Goal: Information Seeking & Learning: Find specific page/section

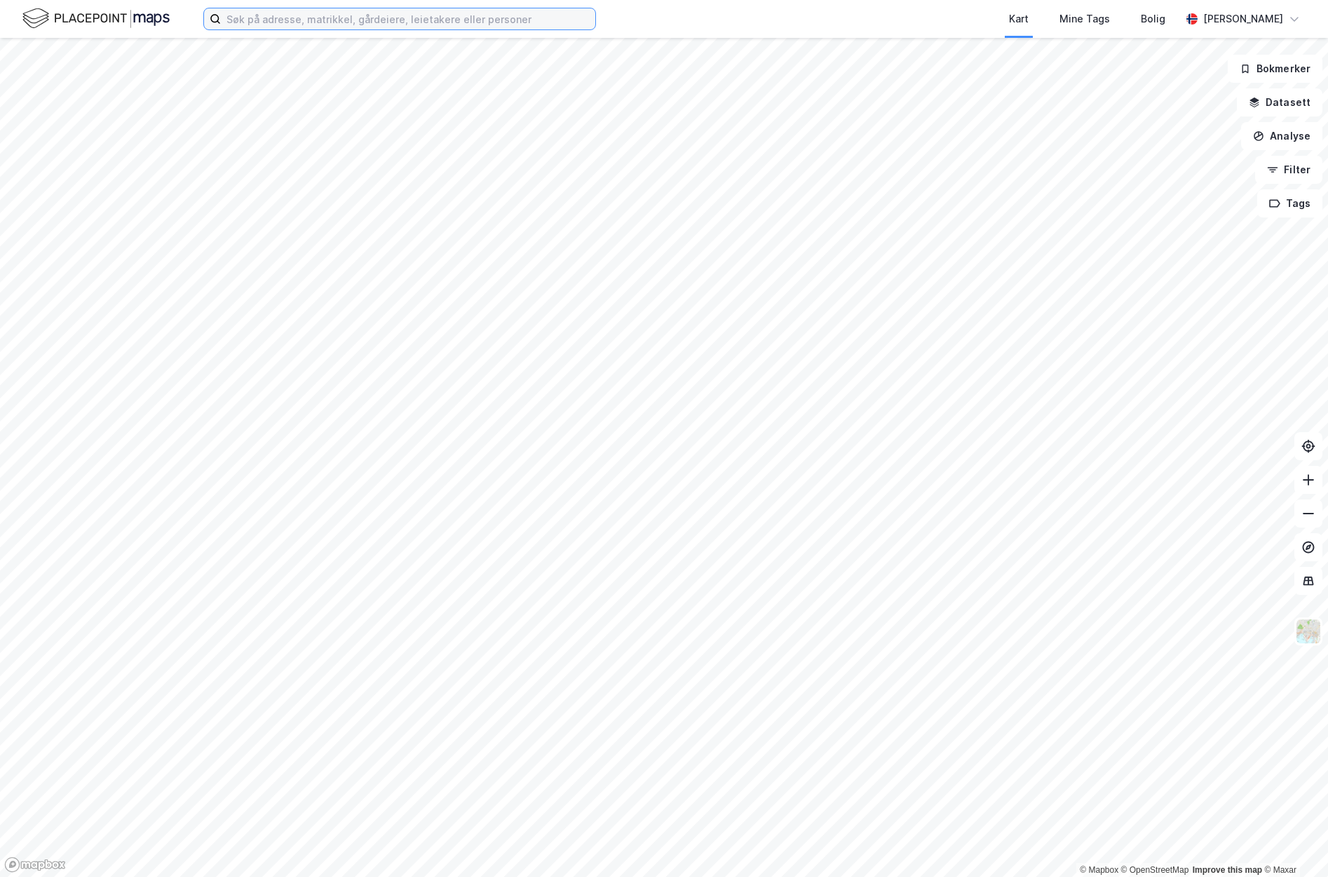
click at [250, 22] on input at bounding box center [408, 18] width 374 height 21
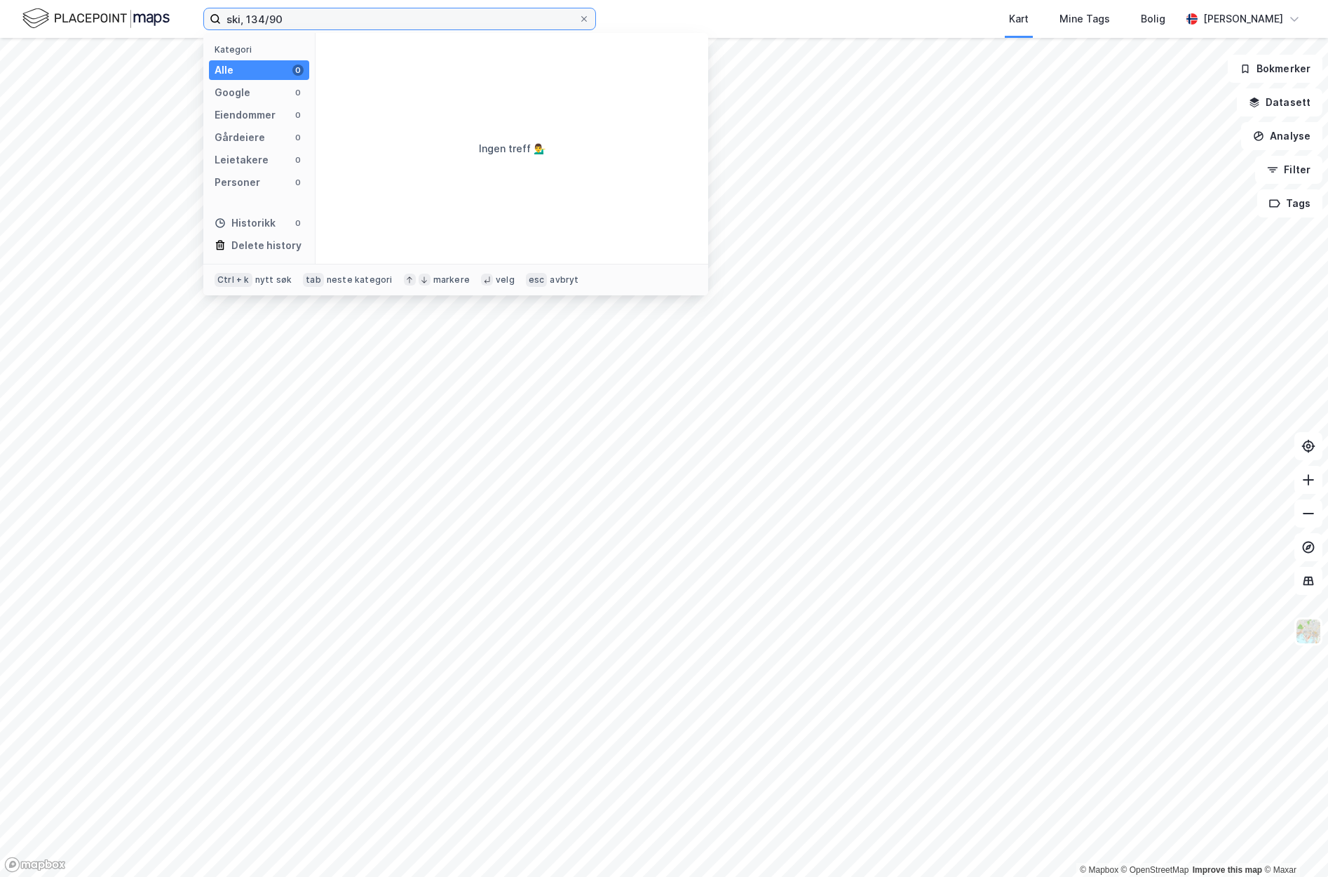
click at [302, 20] on input "ski, 134/90" at bounding box center [400, 18] width 358 height 21
click at [302, 21] on input "ski, 134/90" at bounding box center [400, 18] width 358 height 21
drag, startPoint x: 302, startPoint y: 21, endPoint x: 182, endPoint y: 20, distance: 119.9
click at [182, 20] on div "ski, 134/90 Kategori Alle 0 Google 0 Eiendommer 0 Gårdeiere 0 Leietakere 0 Pers…" at bounding box center [664, 19] width 1328 height 38
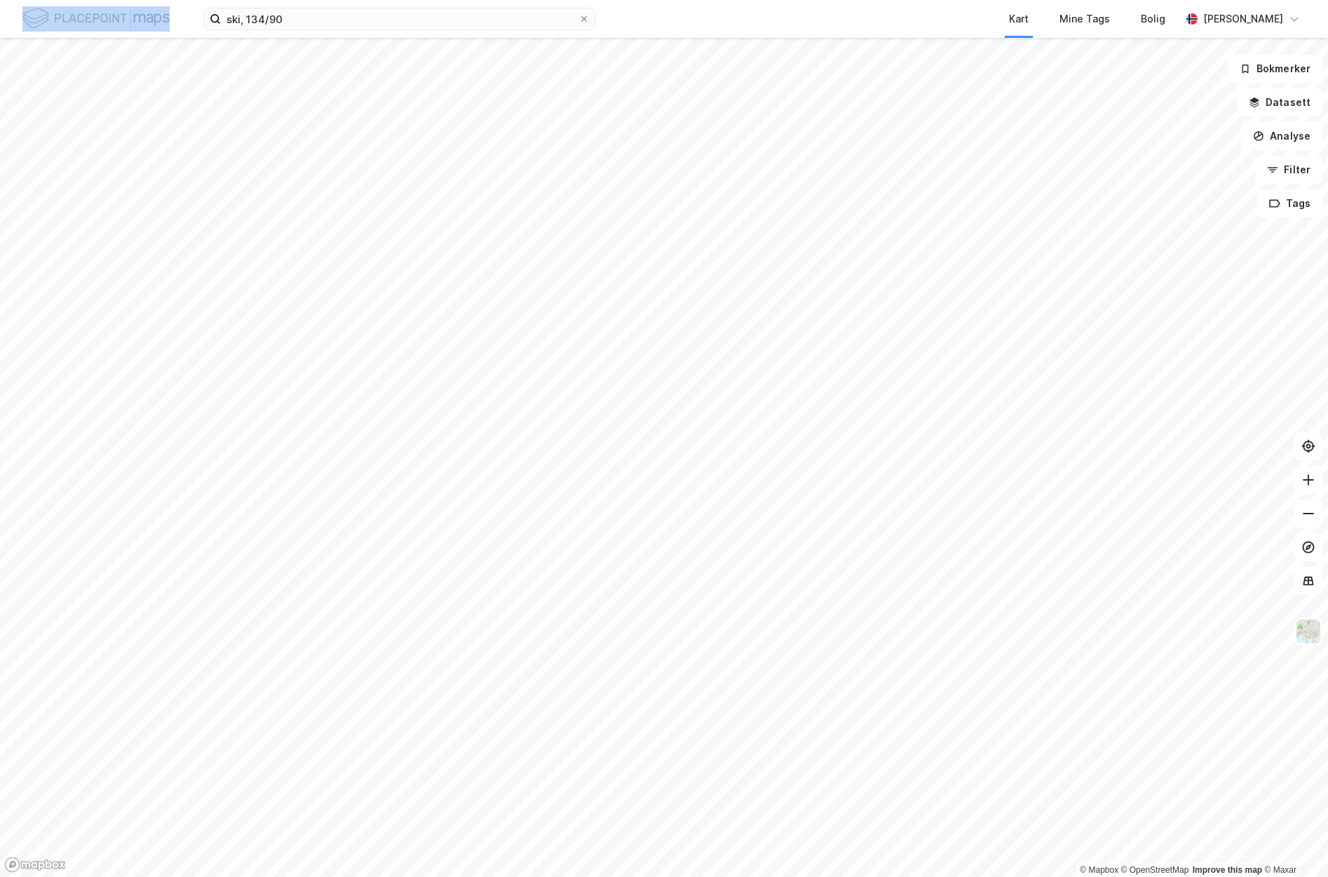
drag, startPoint x: 182, startPoint y: 20, endPoint x: 189, endPoint y: 14, distance: 10.0
click at [189, 14] on div "ski, 134/90 Kart Mine Tags Bolig [PERSON_NAME]" at bounding box center [664, 19] width 1328 height 38
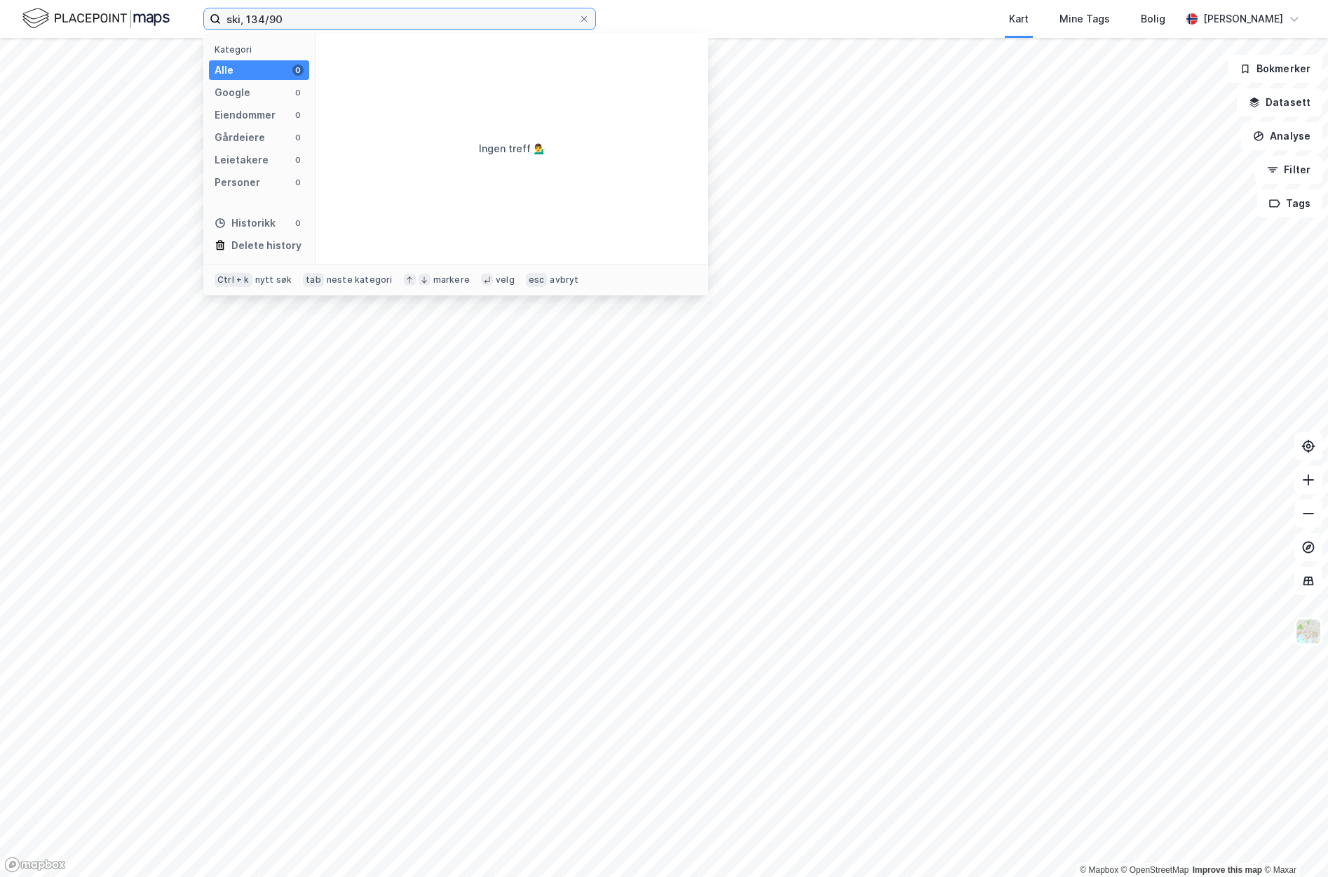
click at [267, 11] on input "ski, 134/90" at bounding box center [400, 18] width 358 height 21
click at [269, 17] on input "ski, 134/90" at bounding box center [400, 18] width 358 height 21
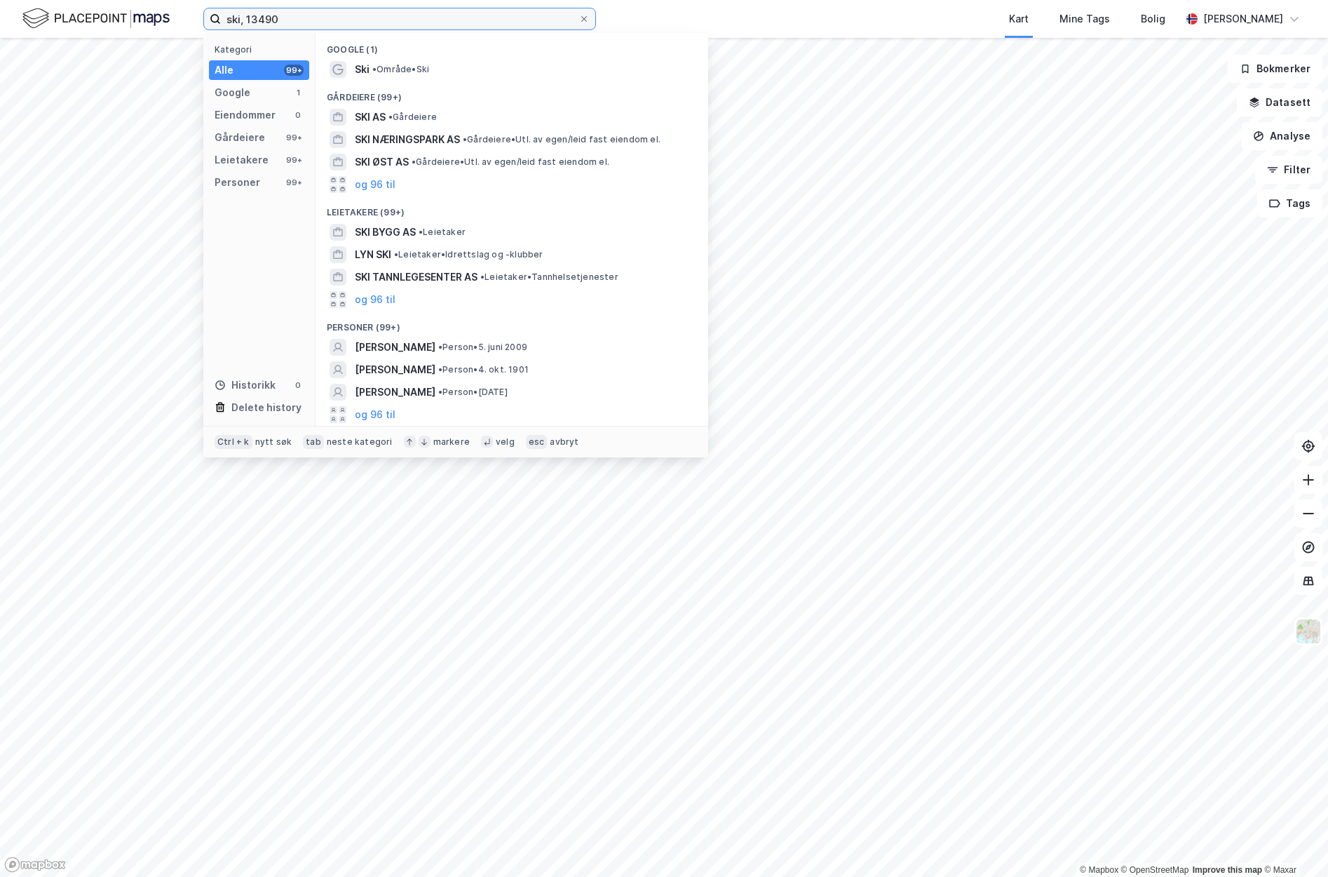
click at [278, 18] on input "ski, 13490" at bounding box center [400, 18] width 358 height 21
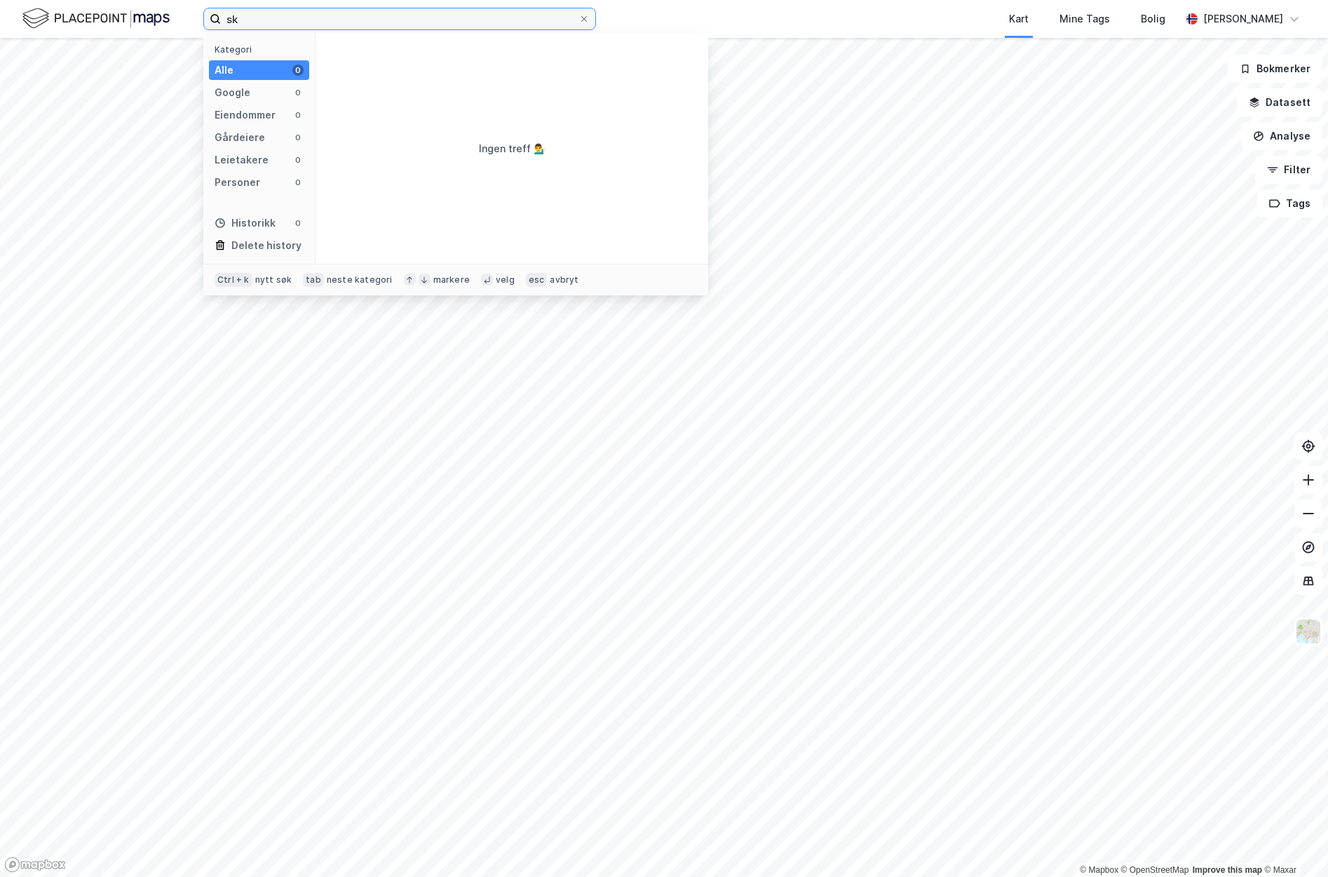
type input "s"
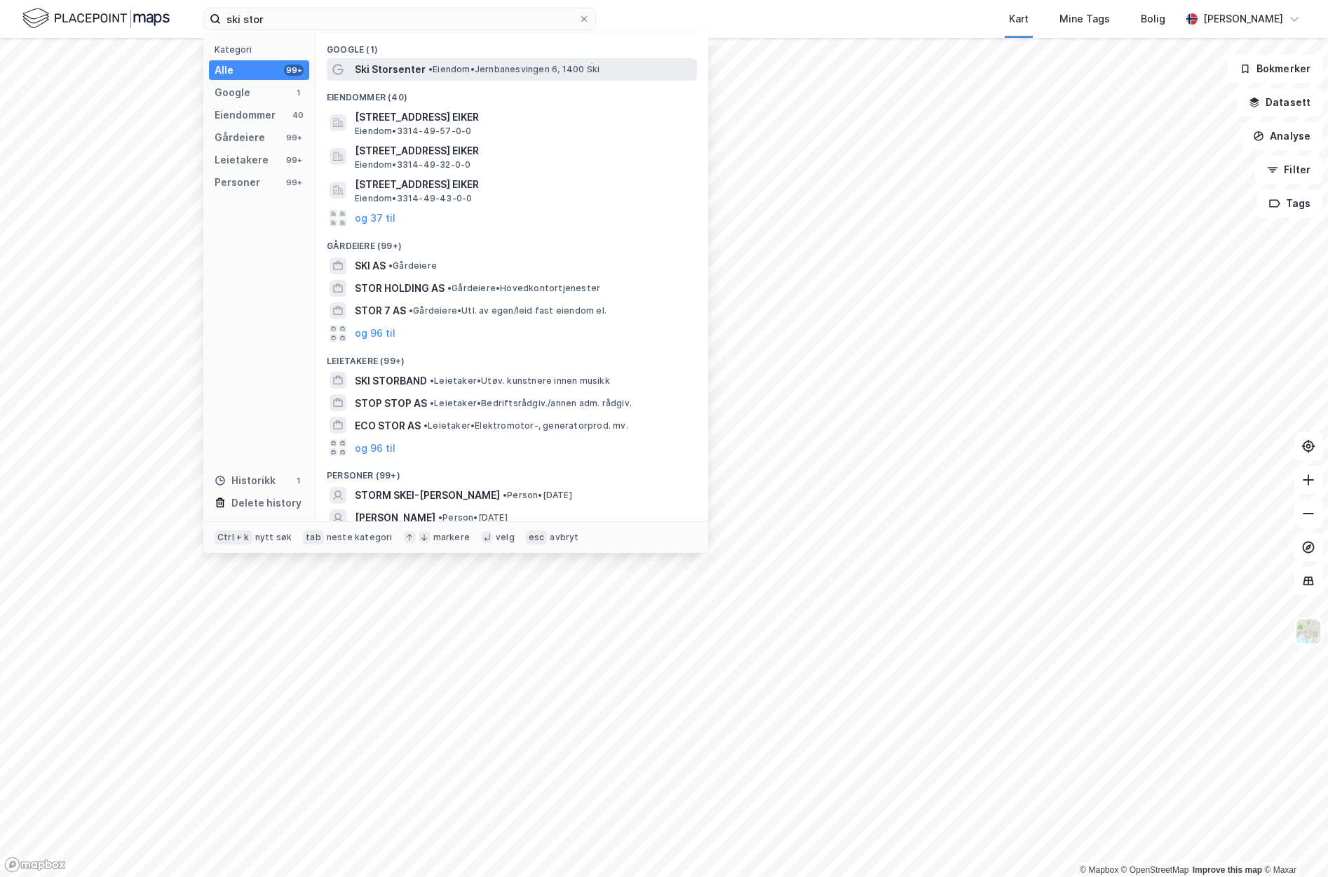
click at [401, 73] on span "Ski Storsenter" at bounding box center [390, 69] width 71 height 17
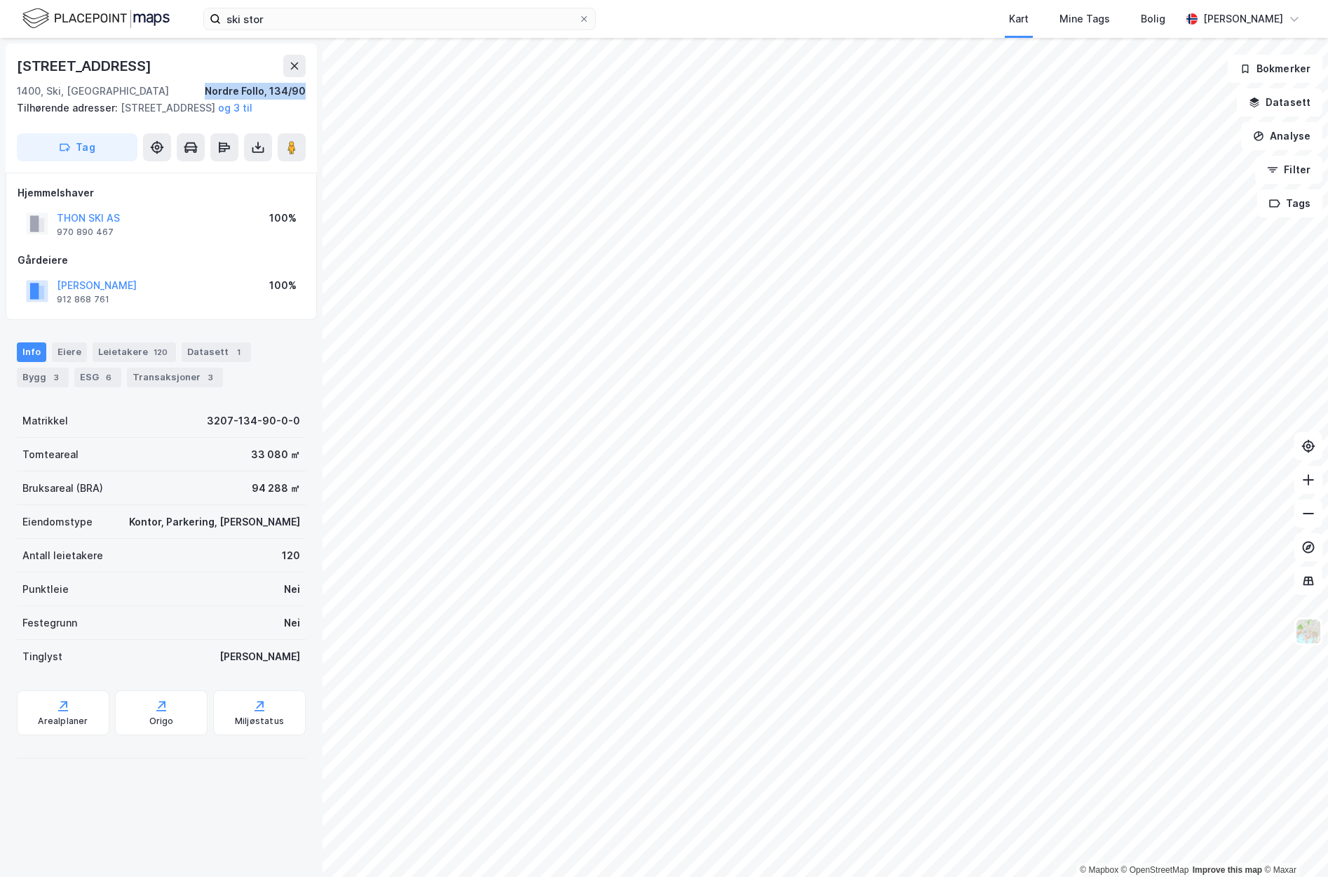
drag, startPoint x: 209, startPoint y: 92, endPoint x: 312, endPoint y: 93, distance: 103.1
click at [312, 93] on div "Jernbaneveien 9 1400, Ski, [GEOGRAPHIC_DATA], 134/90 Tilhørende adresser: [STRE…" at bounding box center [161, 457] width 323 height 839
copy div "Nordre Follo, 134/90"
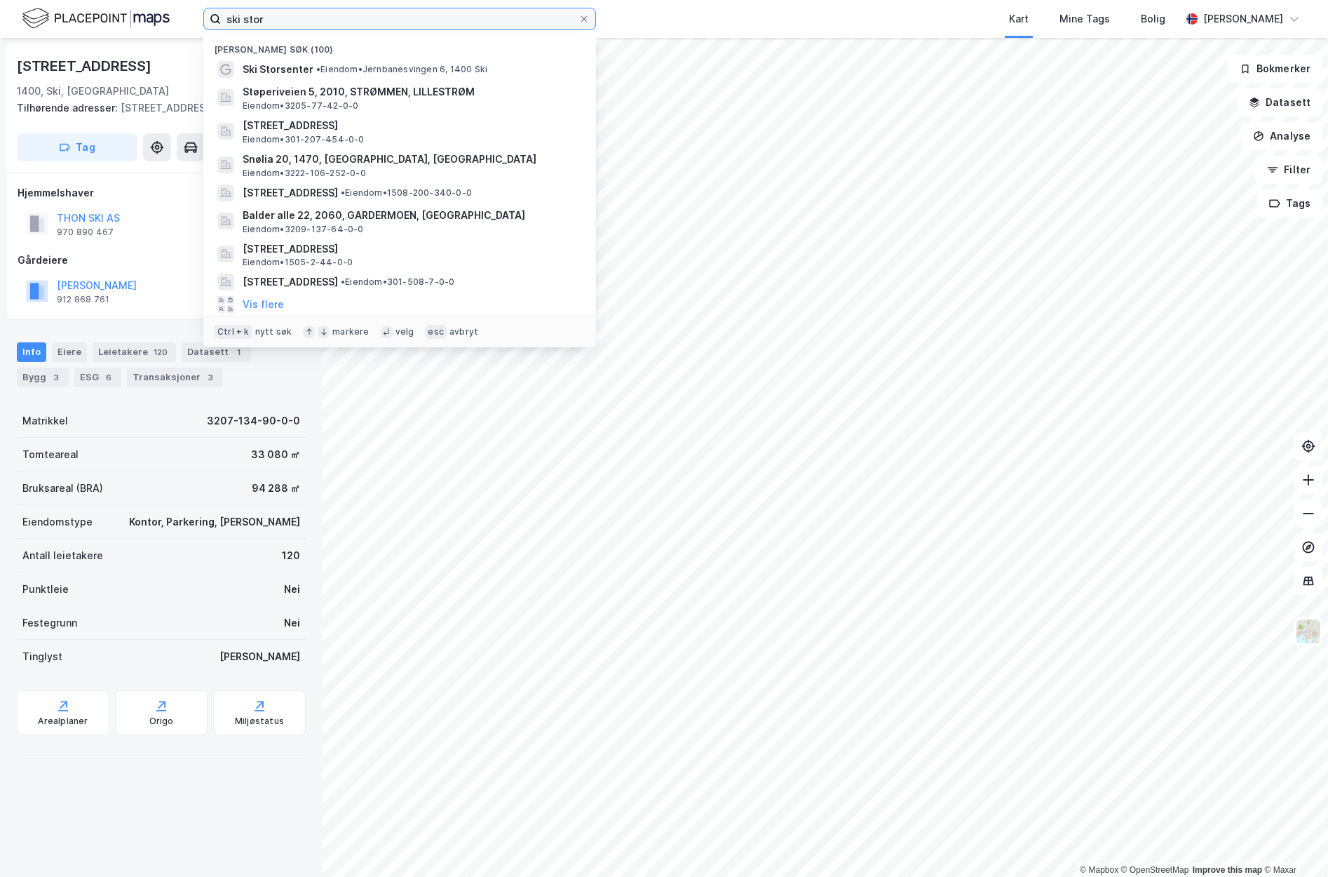
click at [313, 17] on input "ski stor" at bounding box center [400, 18] width 358 height 21
drag, startPoint x: 313, startPoint y: 17, endPoint x: 198, endPoint y: 20, distance: 115.1
click at [198, 20] on div "ski stor Nylige søk (100) Ski Storsenter • Eiendom • Jernbanesvingen 6, 1400 Sk…" at bounding box center [664, 19] width 1328 height 38
paste input "Nordre Follo, 134/90"
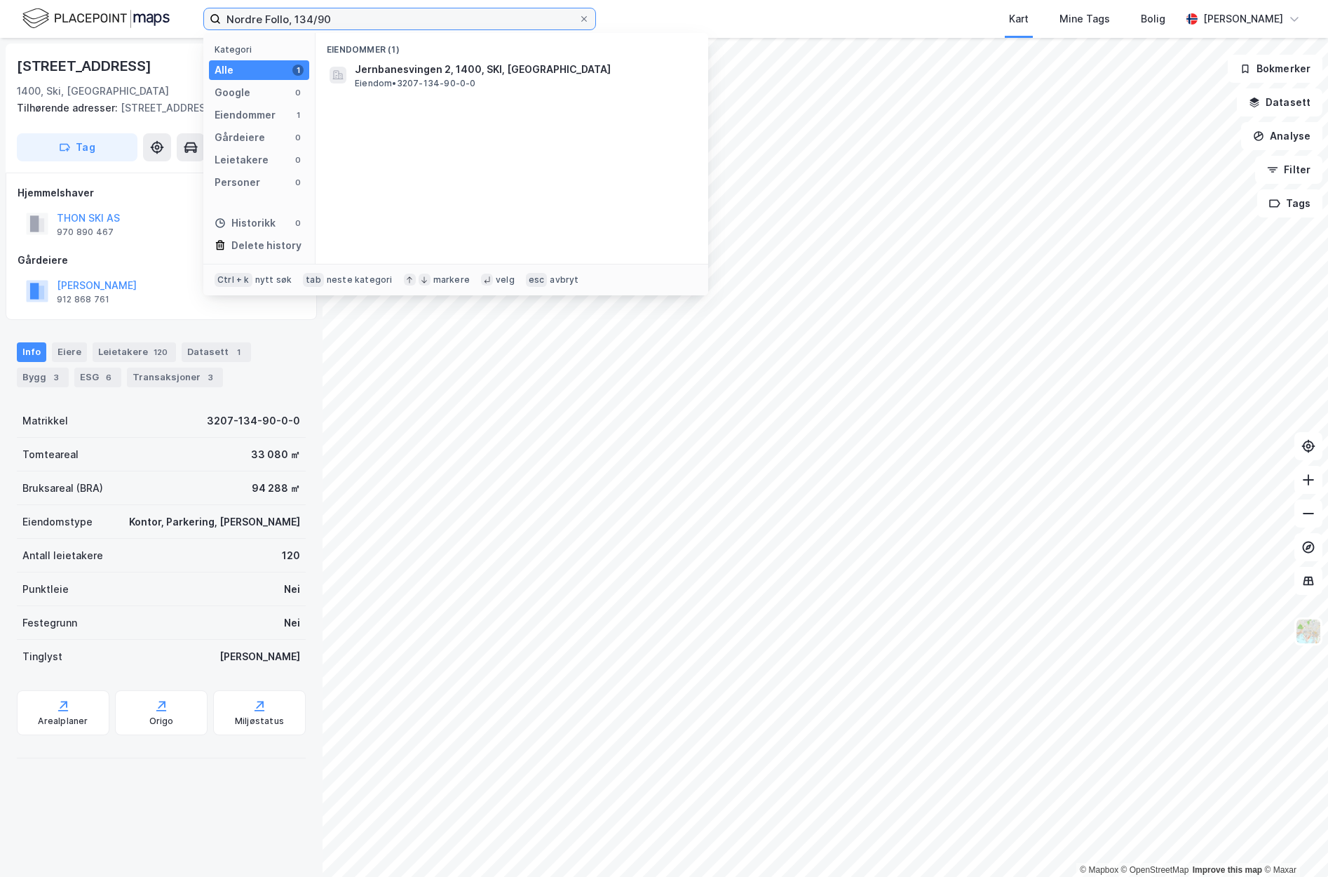
click at [318, 21] on input "Nordre Follo, 134/90" at bounding box center [400, 18] width 358 height 21
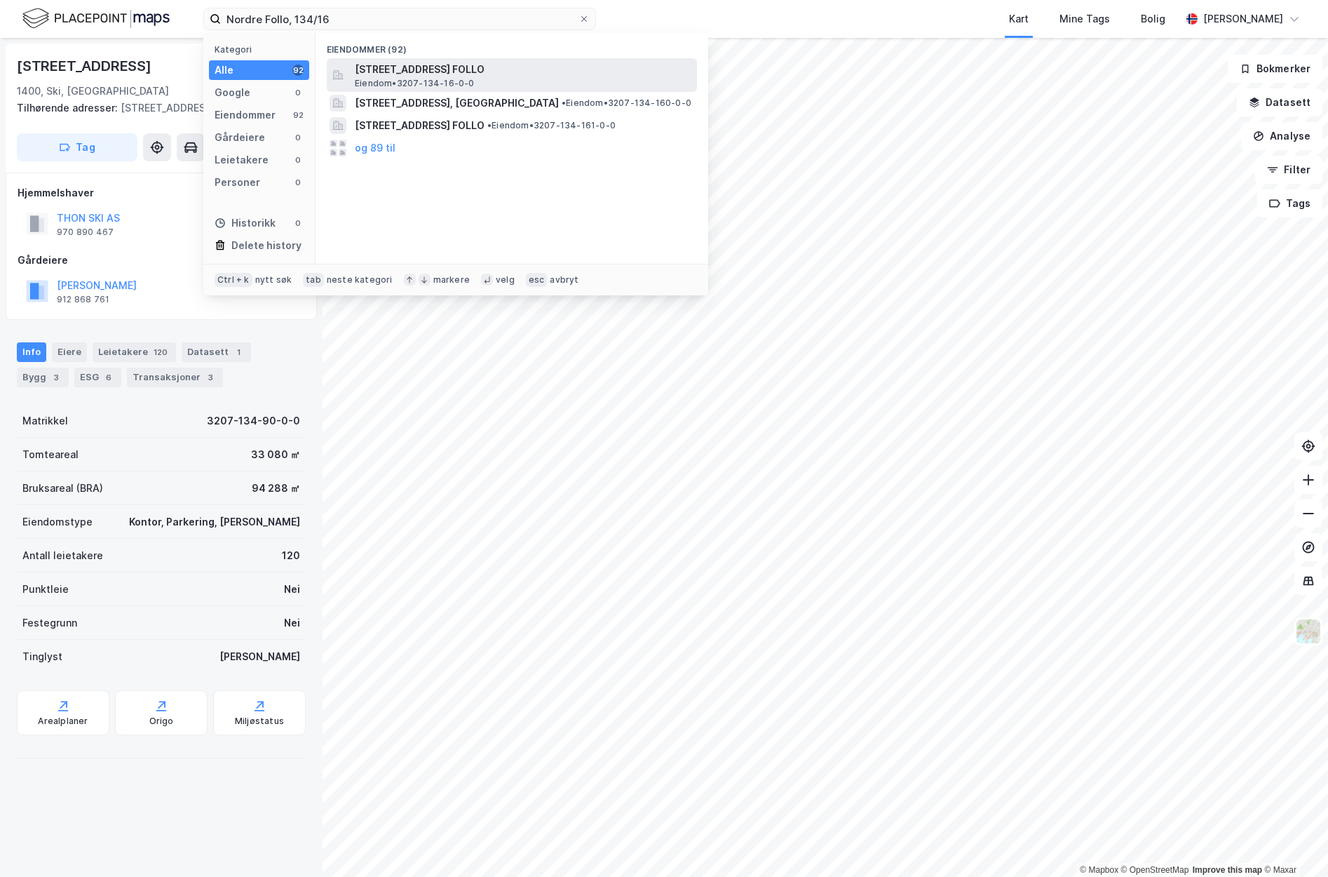
click at [400, 70] on span "[STREET_ADDRESS] FOLLO" at bounding box center [523, 69] width 337 height 17
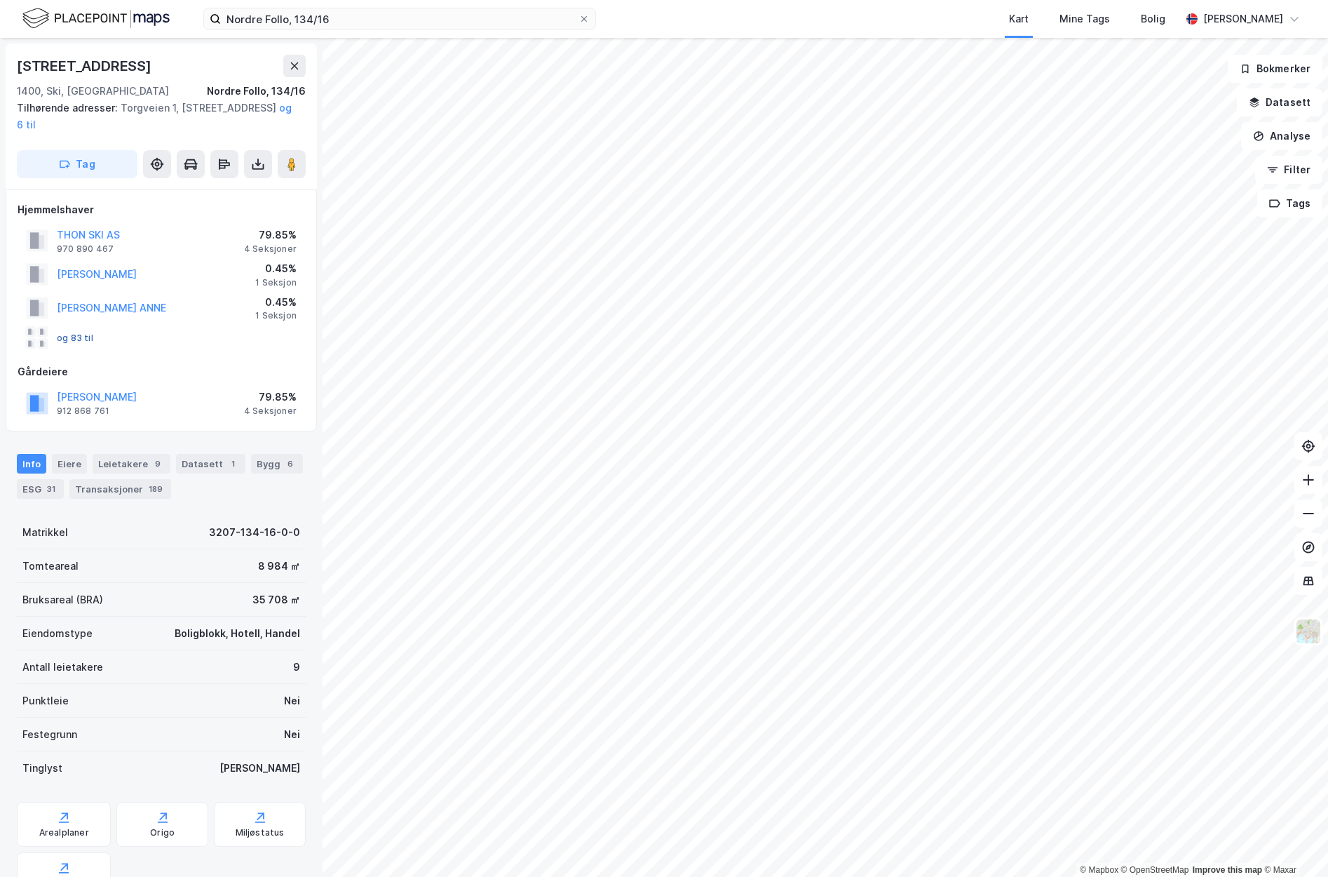
click at [0, 0] on button "og 83 til" at bounding box center [0, 0] width 0 height 0
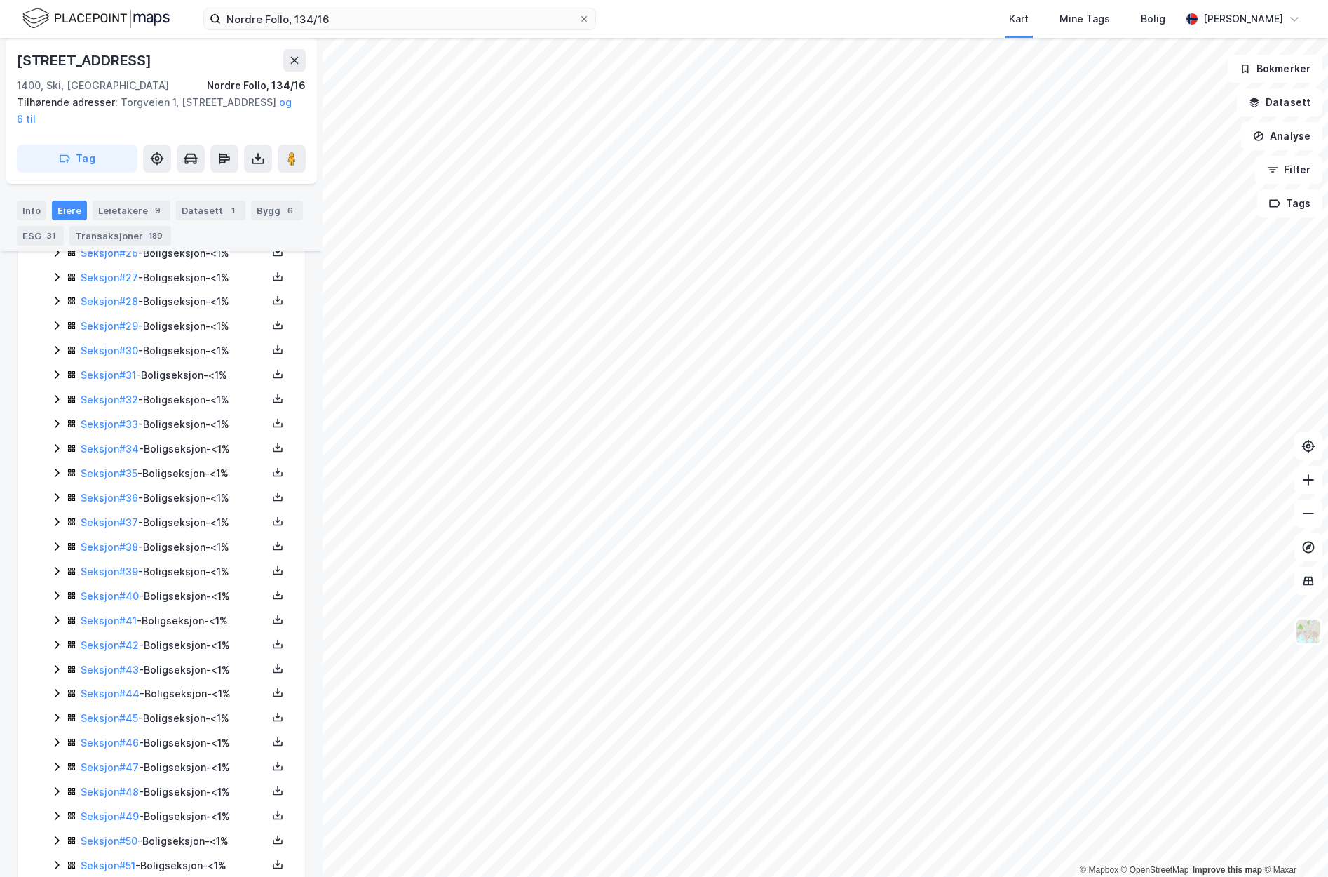
scroll to position [1393, 0]
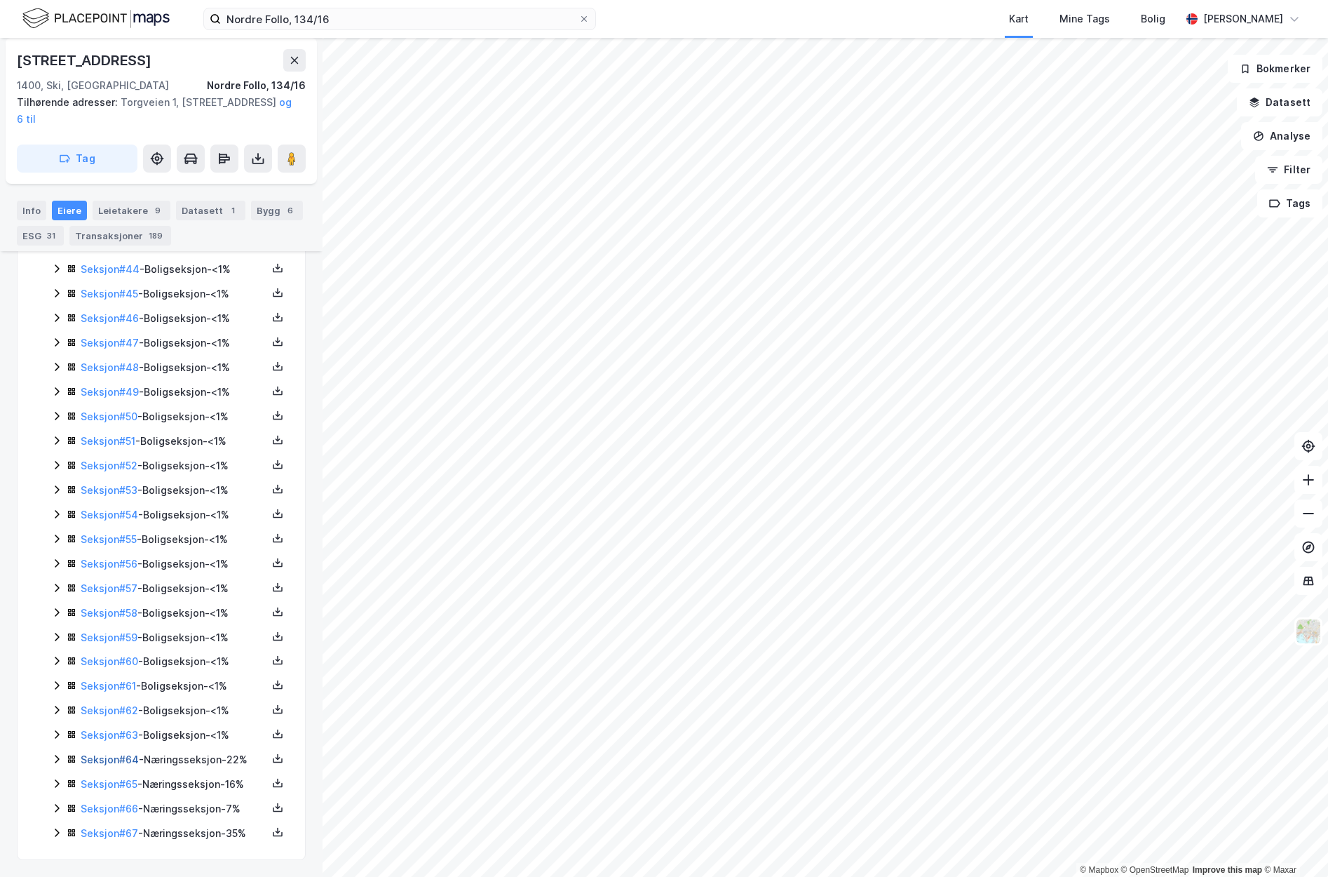
click at [113, 758] on link "Seksjon # 64" at bounding box center [110, 759] width 58 height 12
click at [343, 18] on input "Nordre Follo, 134/16" at bounding box center [400, 18] width 358 height 21
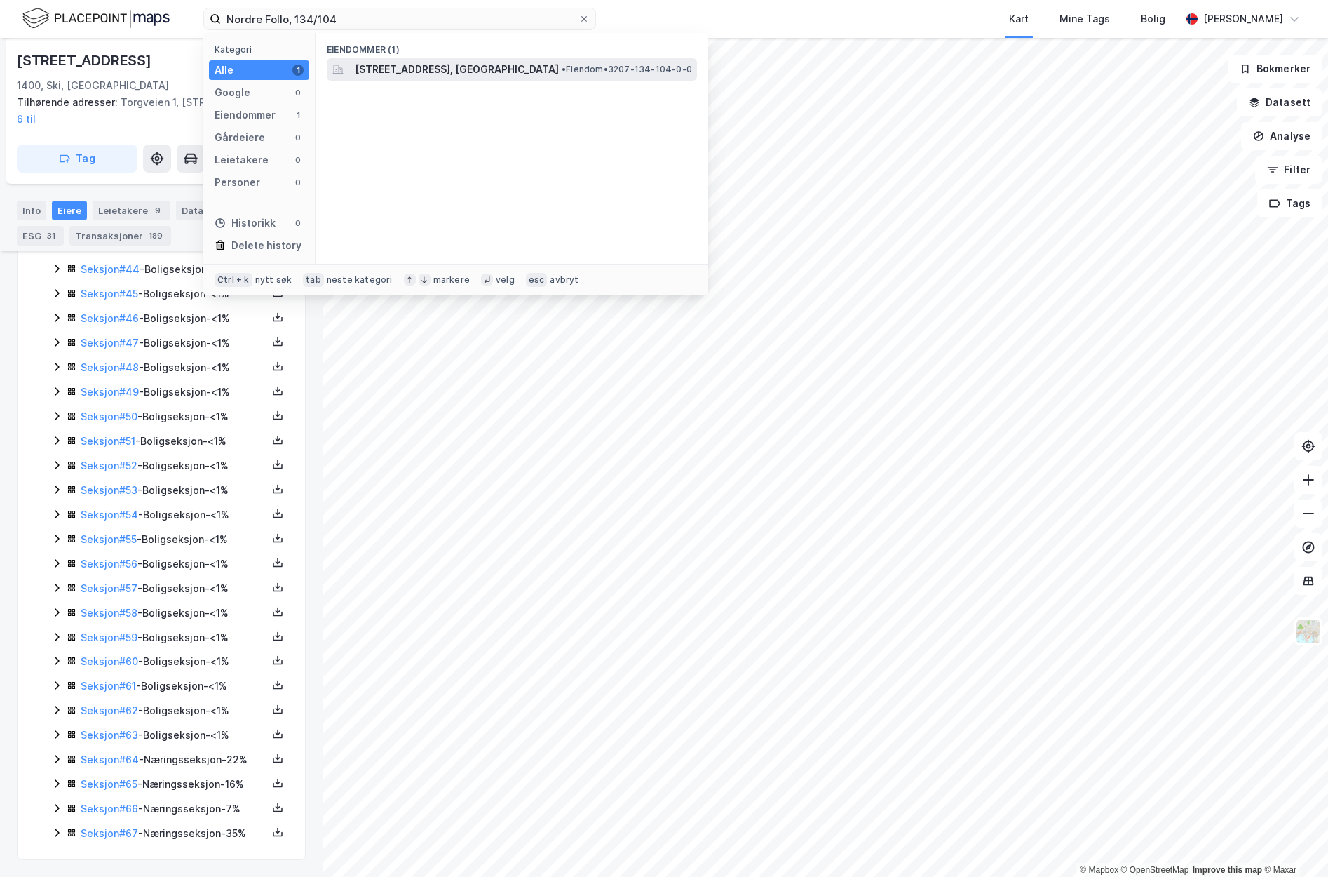
click at [456, 64] on span "[STREET_ADDRESS], [GEOGRAPHIC_DATA]" at bounding box center [457, 69] width 204 height 17
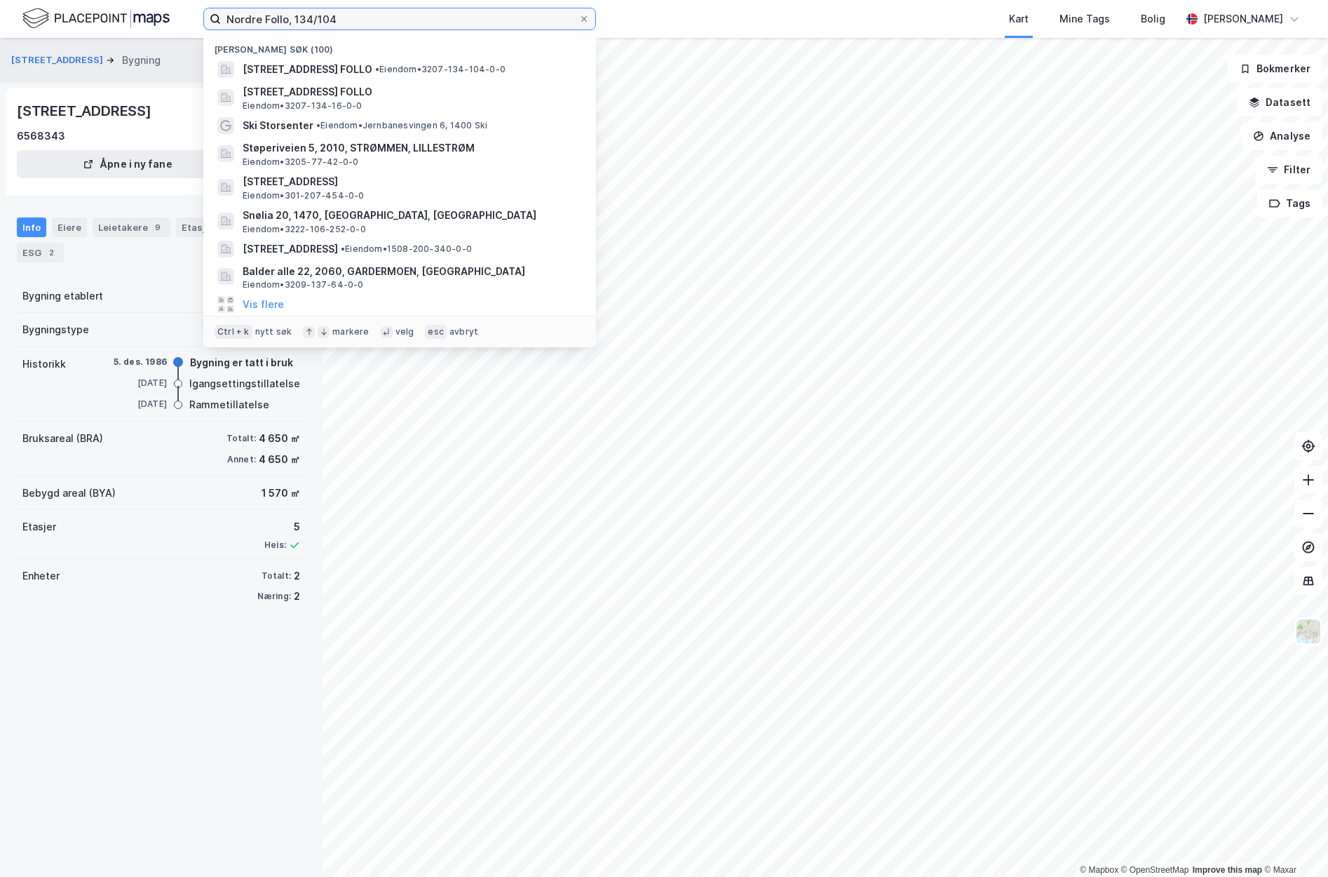
click at [344, 18] on input "Nordre Follo, 134/104" at bounding box center [400, 18] width 358 height 21
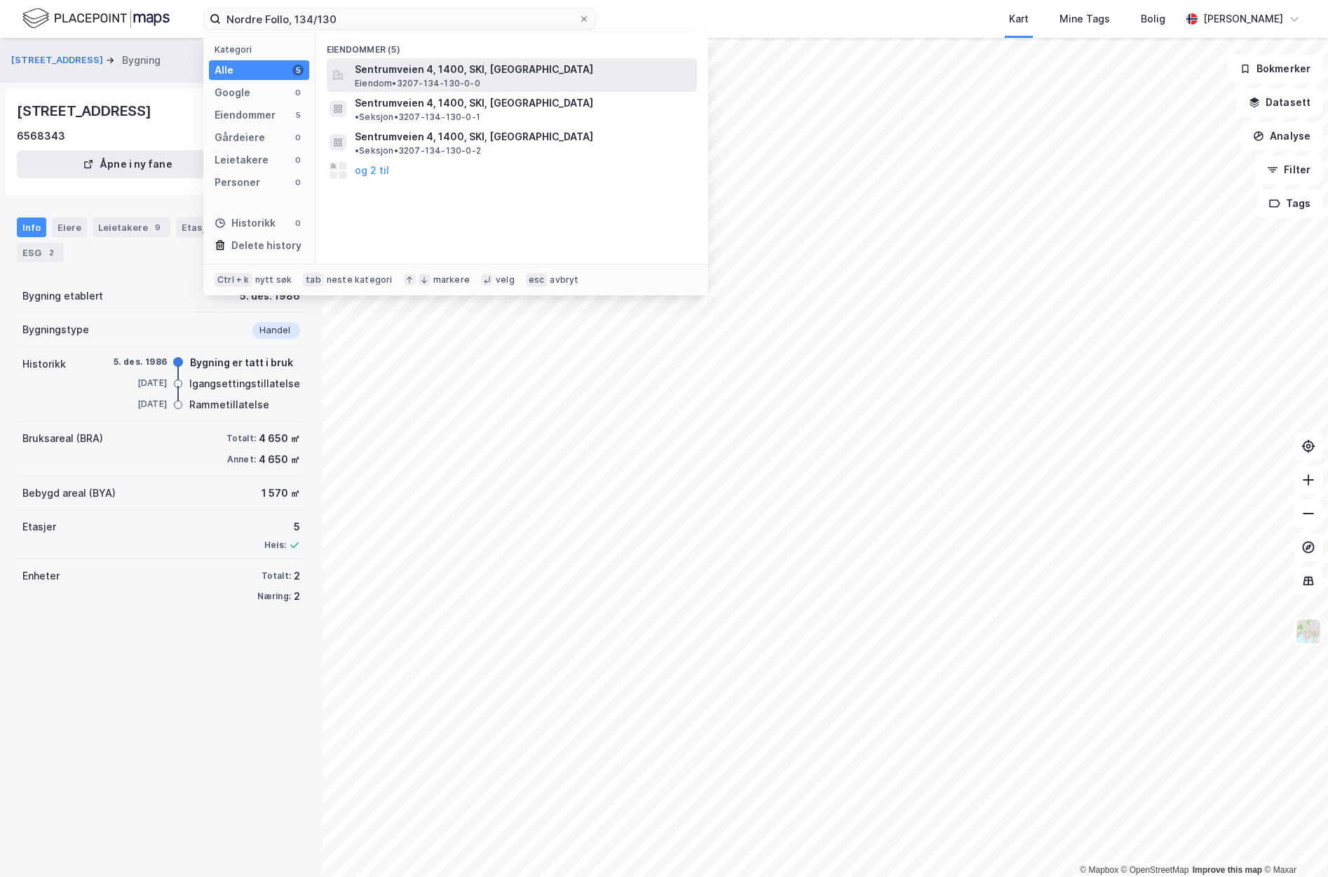
click at [397, 72] on span "Sentrumveien 4, 1400, SKI, [GEOGRAPHIC_DATA]" at bounding box center [523, 69] width 337 height 17
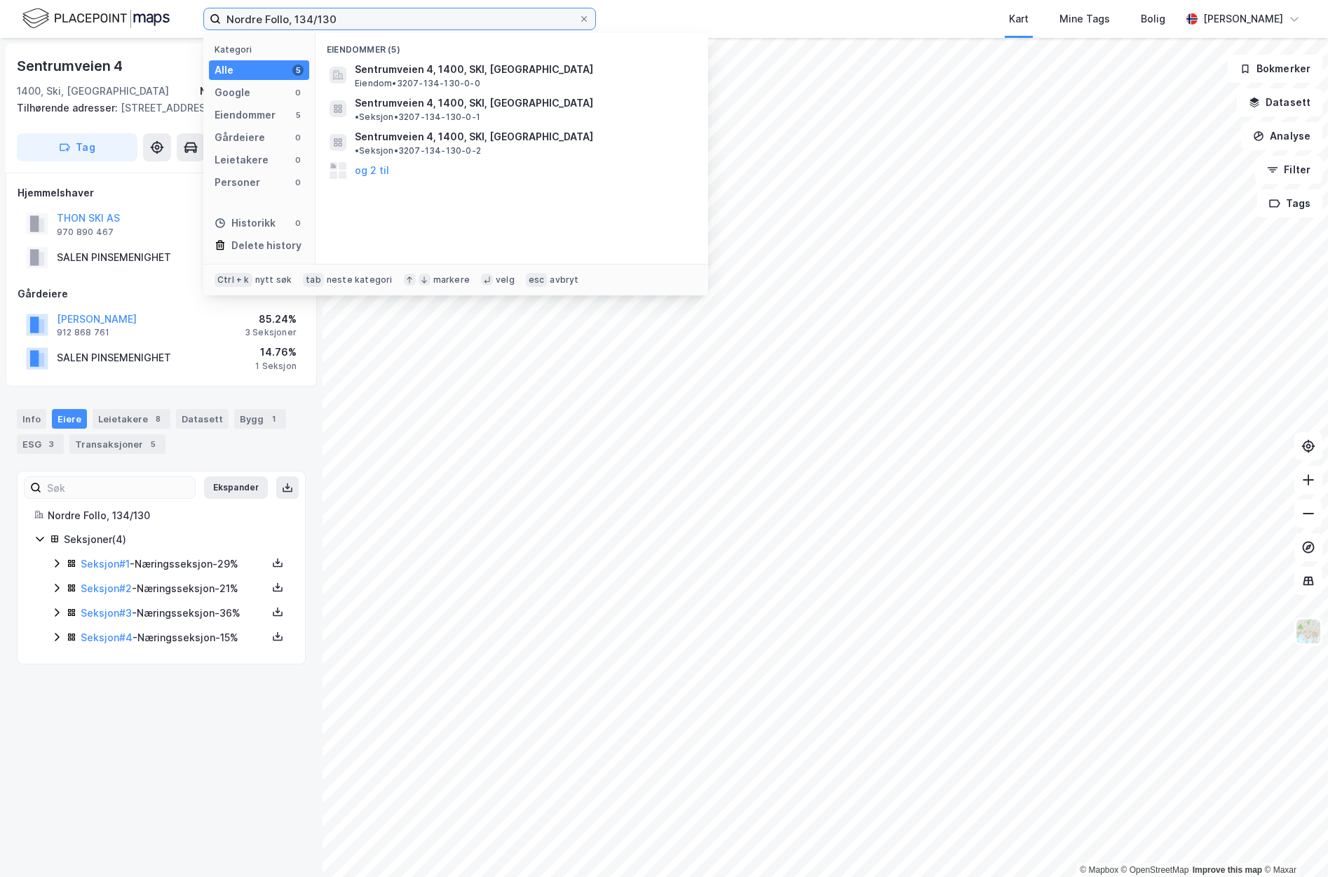
click at [409, 22] on input "Nordre Follo, 134/130" at bounding box center [400, 18] width 358 height 21
drag, startPoint x: 409, startPoint y: 22, endPoint x: 216, endPoint y: 39, distance: 193.6
click at [216, 30] on div "Nordre Follo, 134/130 Kategori Alle 5 Google 0 Eiendommer 5 Gårdeiere 0 Leietak…" at bounding box center [399, 19] width 393 height 22
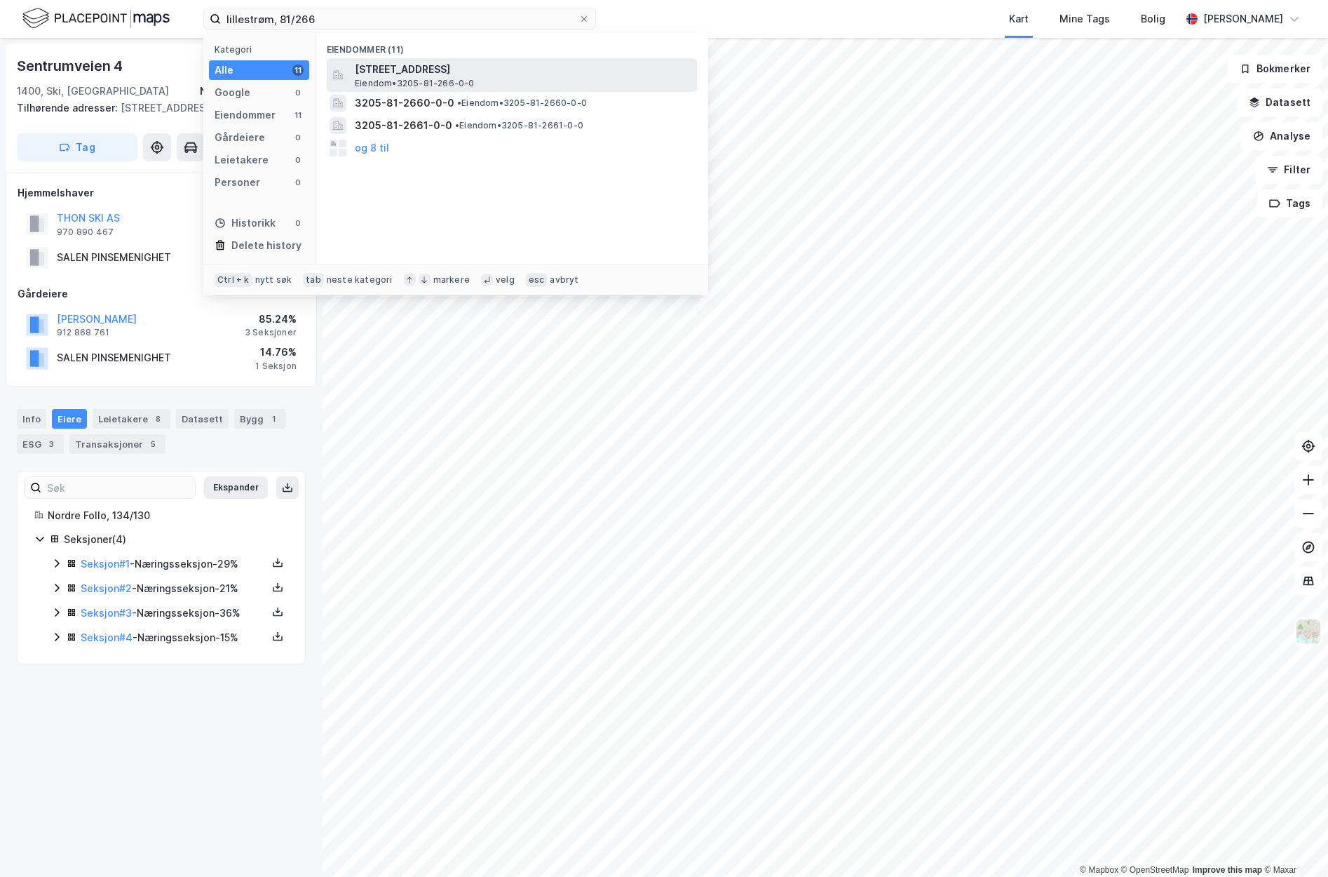
click at [393, 76] on span "[STREET_ADDRESS]" at bounding box center [523, 69] width 337 height 17
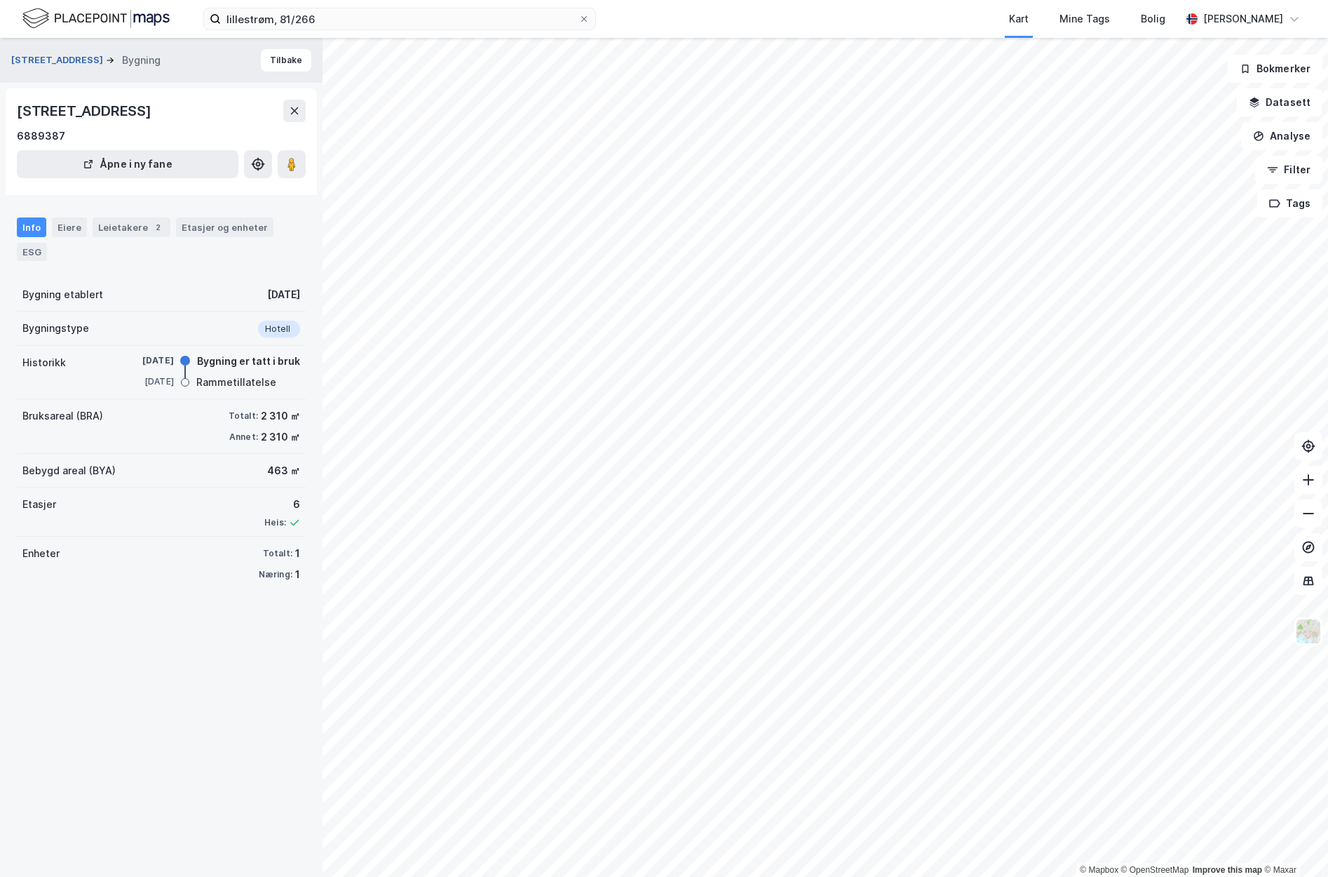
click at [47, 54] on button "[STREET_ADDRESS]" at bounding box center [58, 60] width 95 height 14
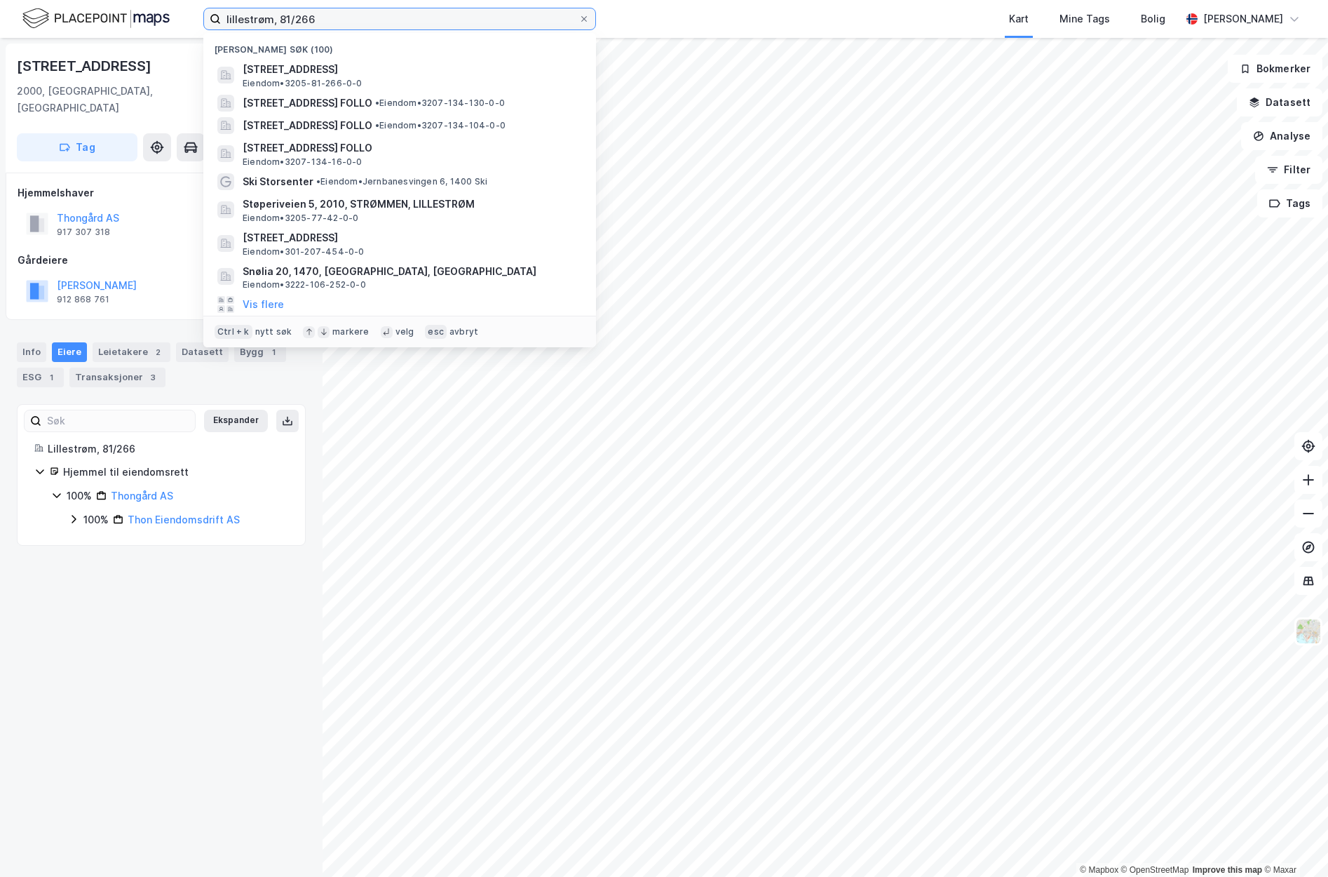
drag, startPoint x: 341, startPoint y: 20, endPoint x: 151, endPoint y: 22, distance: 189.3
click at [151, 22] on div "lillestrøm, 81/266 Nylige søk (100) [STREET_ADDRESS], LILLESTRØM Eiendom • 3205…" at bounding box center [664, 19] width 1328 height 38
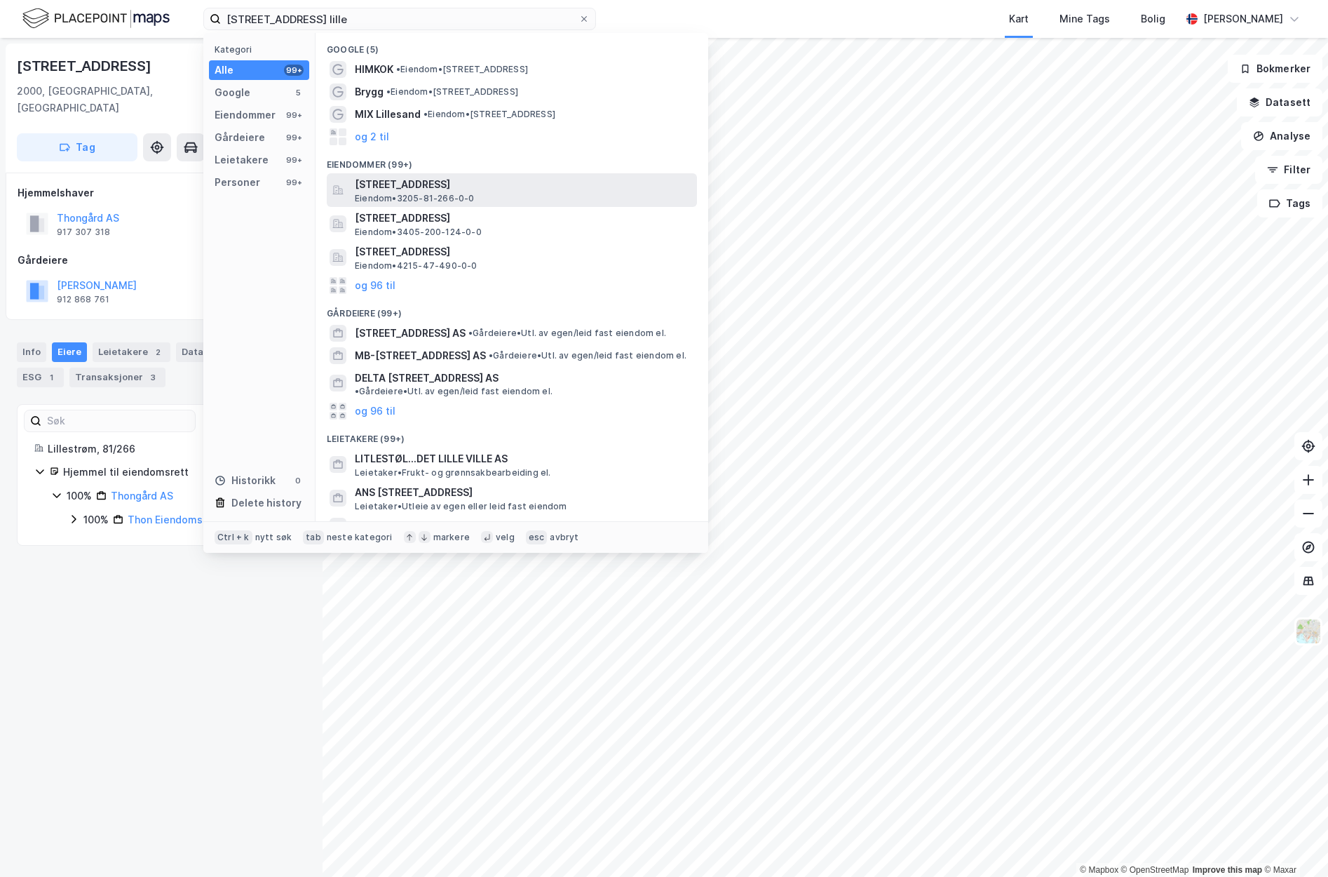
click at [409, 186] on span "[STREET_ADDRESS]" at bounding box center [523, 184] width 337 height 17
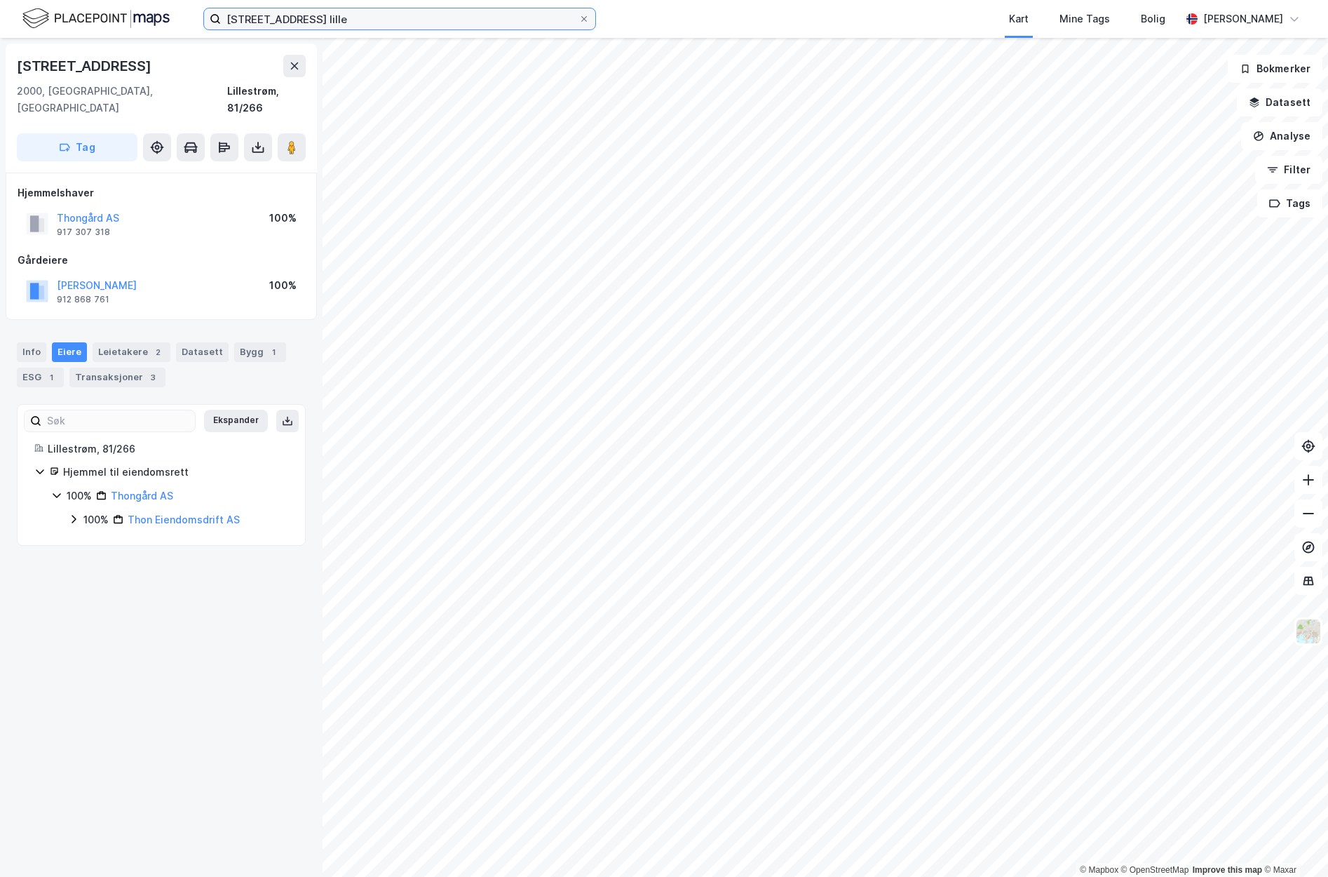
click at [333, 27] on input "[STREET_ADDRESS] lille" at bounding box center [400, 18] width 358 height 21
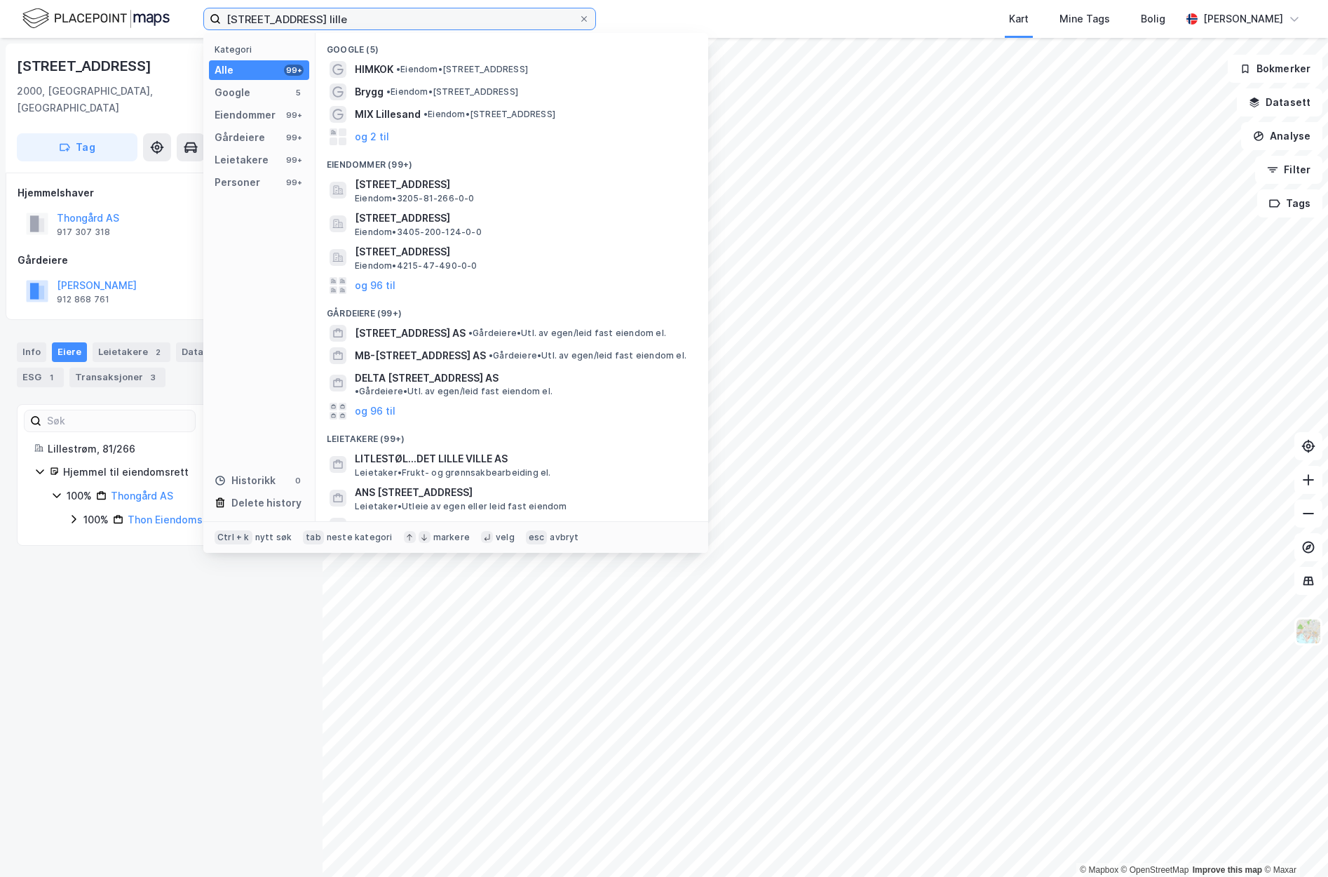
drag, startPoint x: 337, startPoint y: 22, endPoint x: 151, endPoint y: 26, distance: 185.2
click at [151, 26] on div "[STREET_ADDRESS] lille Kategori Alle 99+ Google 5 Eiendommer 99+ Gårdeiere 99+ …" at bounding box center [664, 19] width 1328 height 38
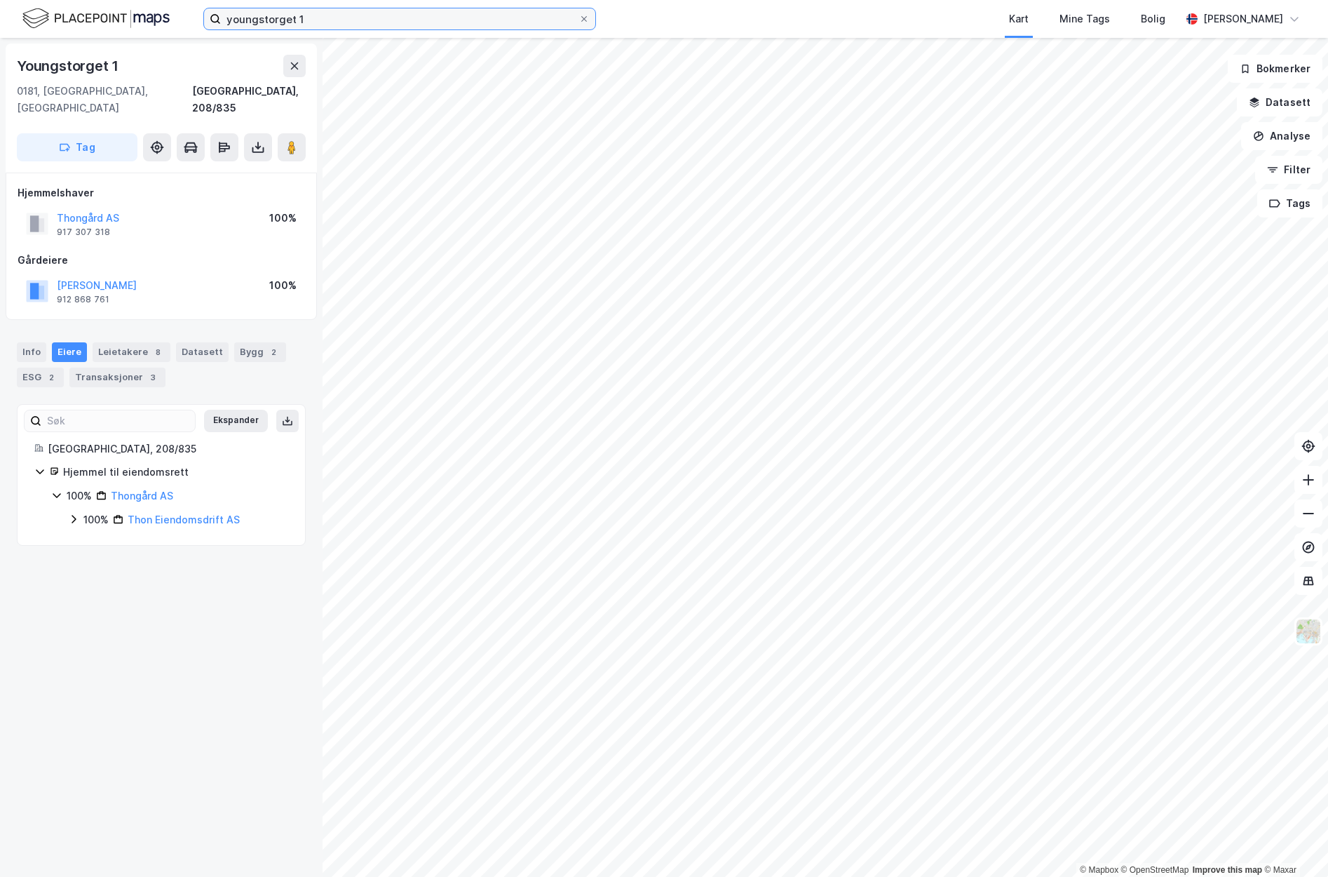
click at [339, 11] on input "youngstorget 1" at bounding box center [400, 18] width 358 height 21
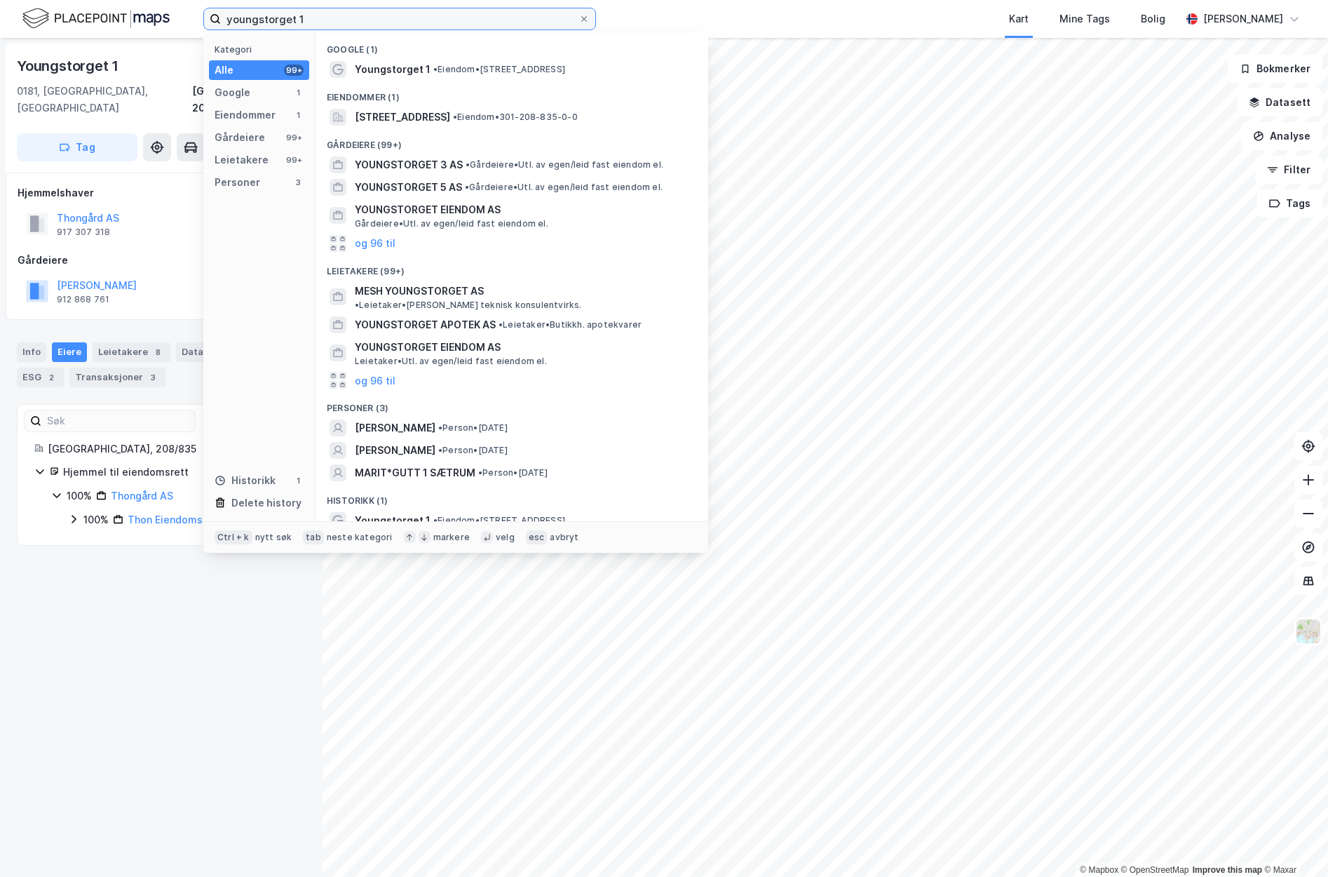
drag, startPoint x: 338, startPoint y: 15, endPoint x: 132, endPoint y: 23, distance: 206.3
click at [132, 23] on div "youngstorget 1 Kategori Alle 99+ Google 1 Eiendommer 1 Gårdeiere 99+ Leietakere…" at bounding box center [664, 19] width 1328 height 38
paste input "[PERSON_NAME]' gate"
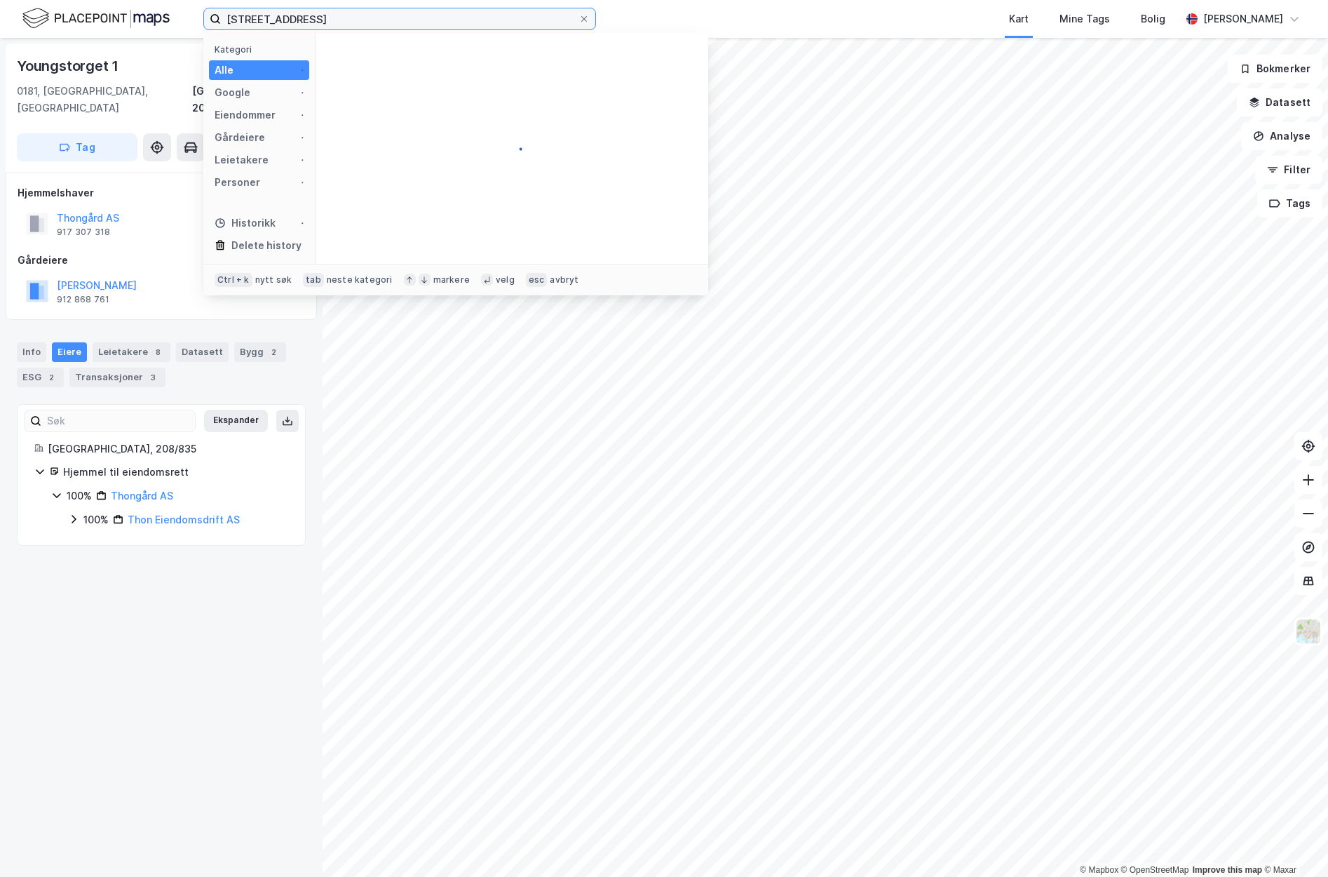
type input "[STREET_ADDRESS]"
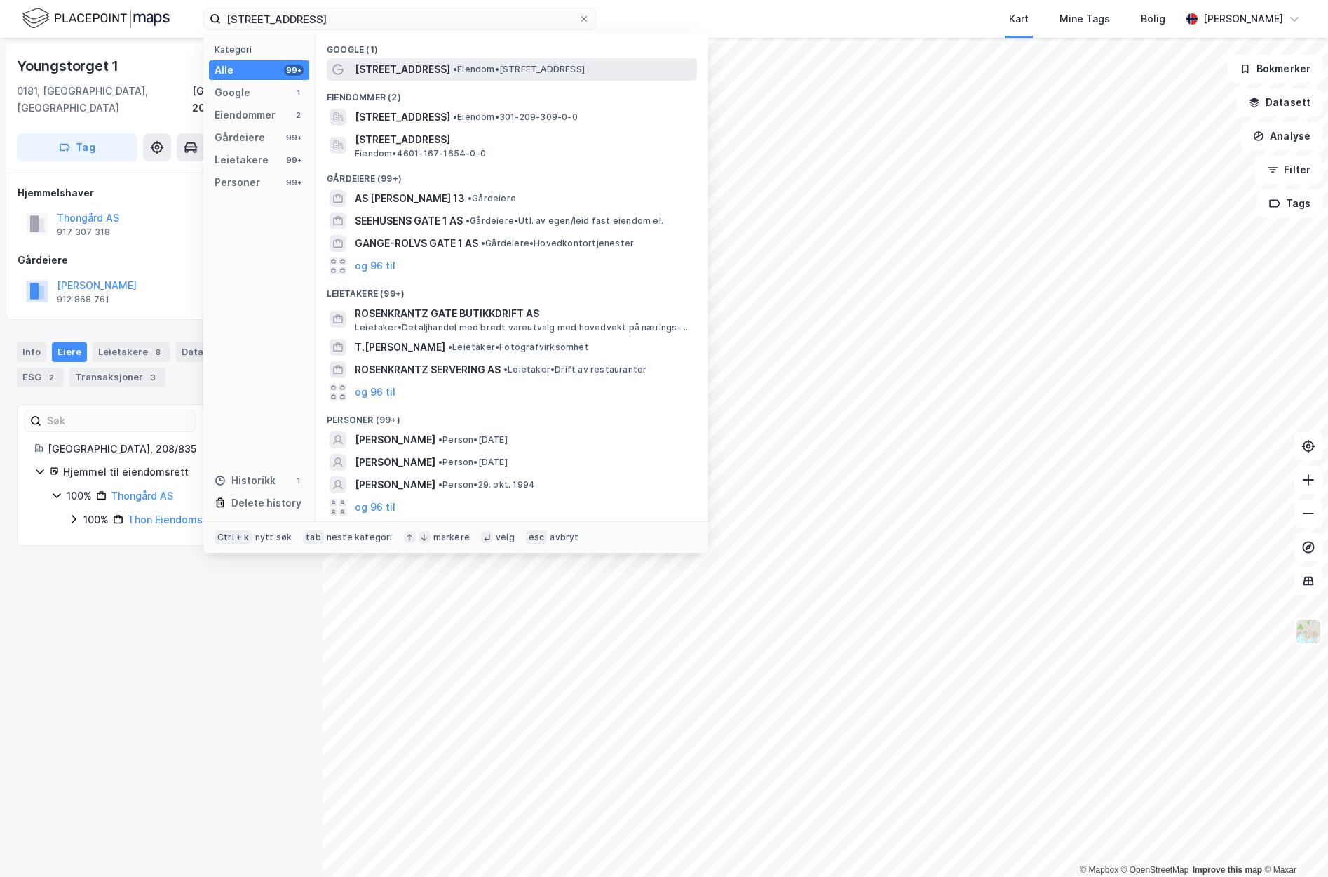
click at [529, 69] on span "• Eiendom • [STREET_ADDRESS]" at bounding box center [519, 69] width 132 height 11
